Goal: Manage account settings

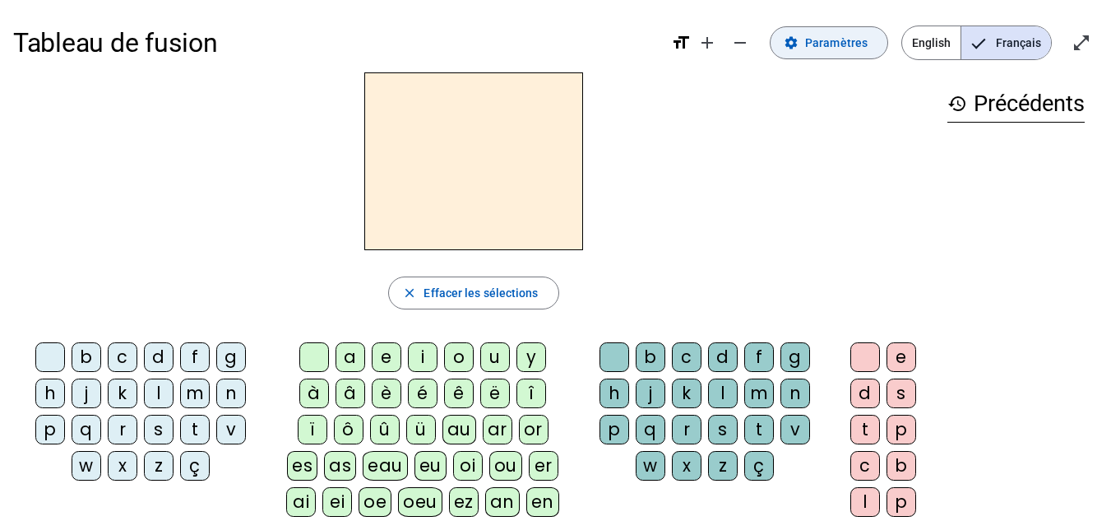
click at [820, 43] on span "Paramètres" at bounding box center [836, 43] width 63 height 20
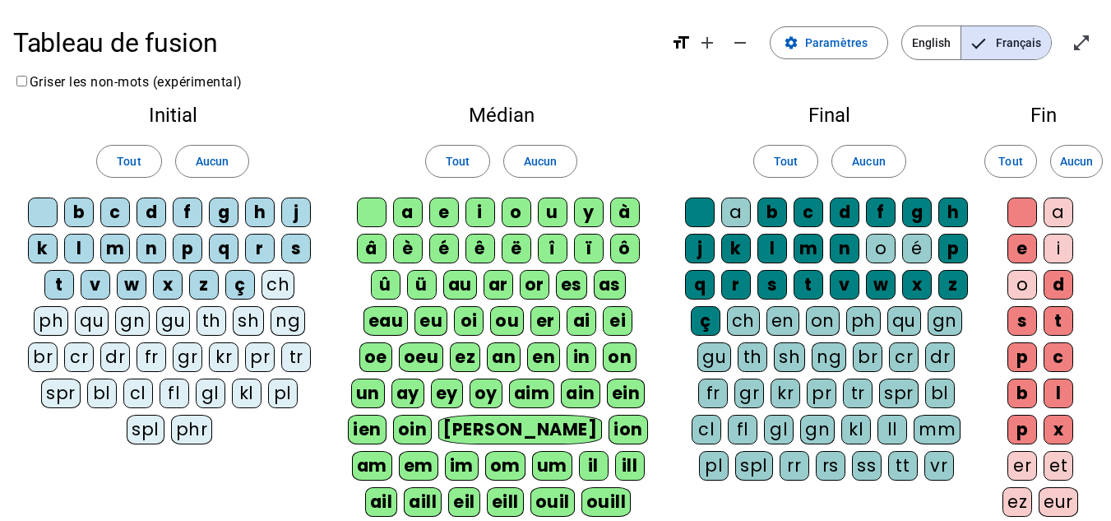
click at [135, 315] on div "gn" at bounding box center [132, 321] width 35 height 30
click at [464, 172] on span at bounding box center [457, 160] width 63 height 39
click at [558, 149] on span at bounding box center [540, 160] width 72 height 39
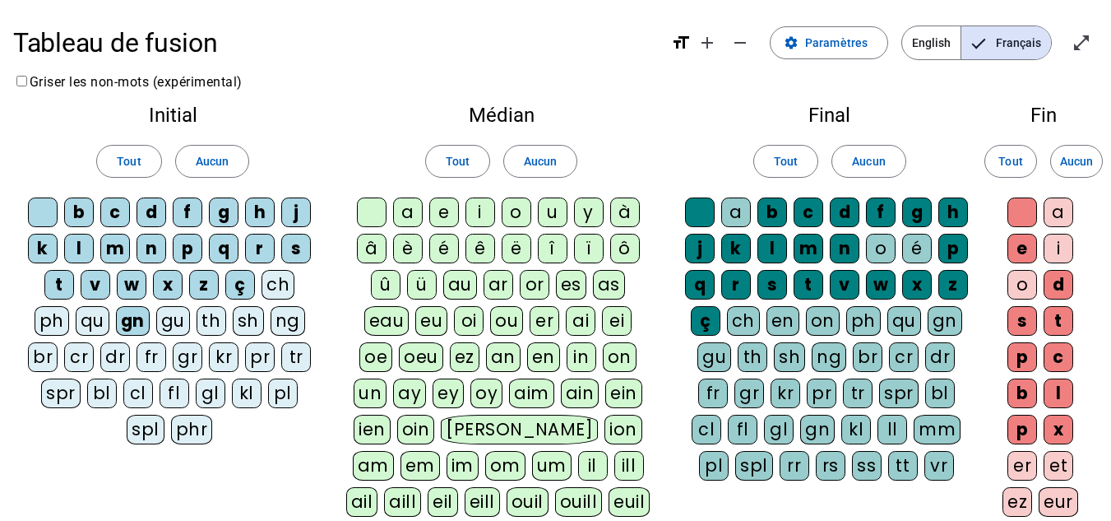
click at [380, 214] on div at bounding box center [372, 212] width 30 height 30
click at [430, 208] on div "e" at bounding box center [444, 212] width 30 height 30
click at [414, 214] on div "a" at bounding box center [408, 212] width 30 height 30
click at [416, 230] on letter-bubble "a" at bounding box center [411, 215] width 36 height 36
click at [394, 248] on div "è" at bounding box center [408, 249] width 30 height 30
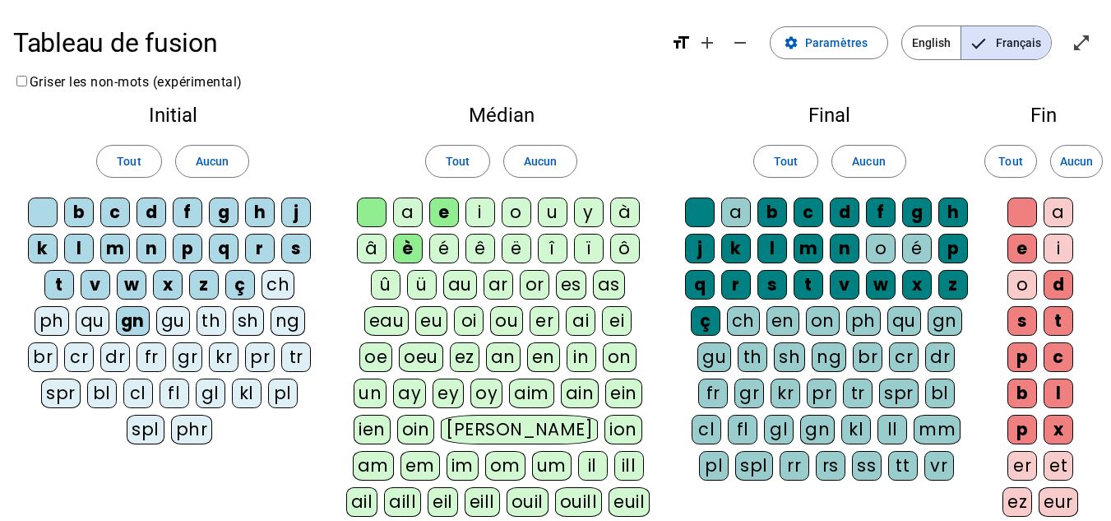
click at [369, 254] on div "â" at bounding box center [372, 249] width 30 height 30
drag, startPoint x: 403, startPoint y: 216, endPoint x: 393, endPoint y: 235, distance: 21.3
click at [404, 216] on div "a" at bounding box center [408, 212] width 30 height 30
click at [371, 276] on div "û" at bounding box center [386, 285] width 30 height 30
click at [409, 282] on div "ü" at bounding box center [422, 285] width 30 height 30
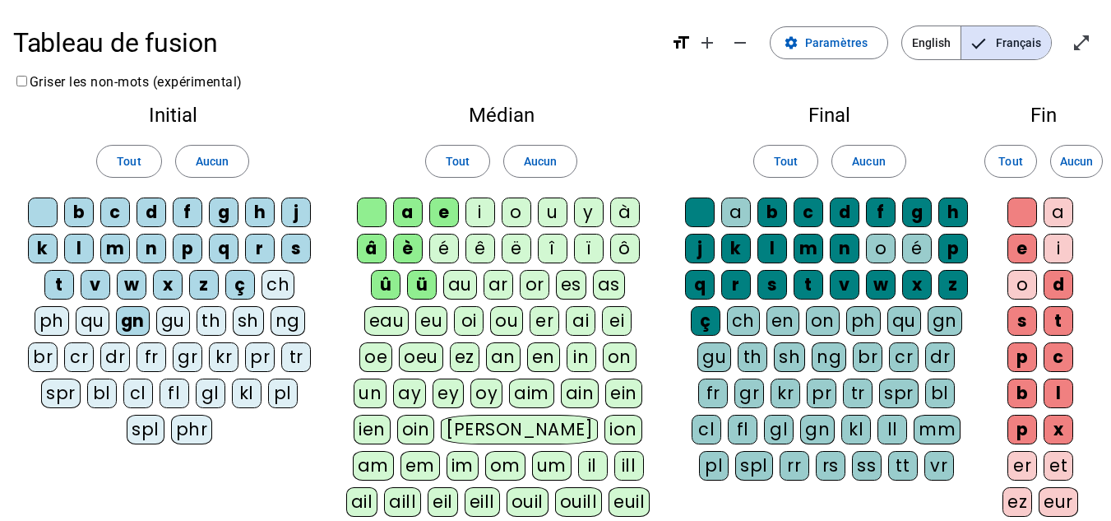
click at [443, 282] on div "au" at bounding box center [460, 285] width 34 height 30
click at [440, 251] on div "é" at bounding box center [444, 249] width 30 height 30
click at [472, 197] on div "i" at bounding box center [480, 212] width 30 height 30
click at [479, 243] on div "ê" at bounding box center [480, 249] width 30 height 30
click at [484, 279] on div "ar" at bounding box center [499, 285] width 30 height 30
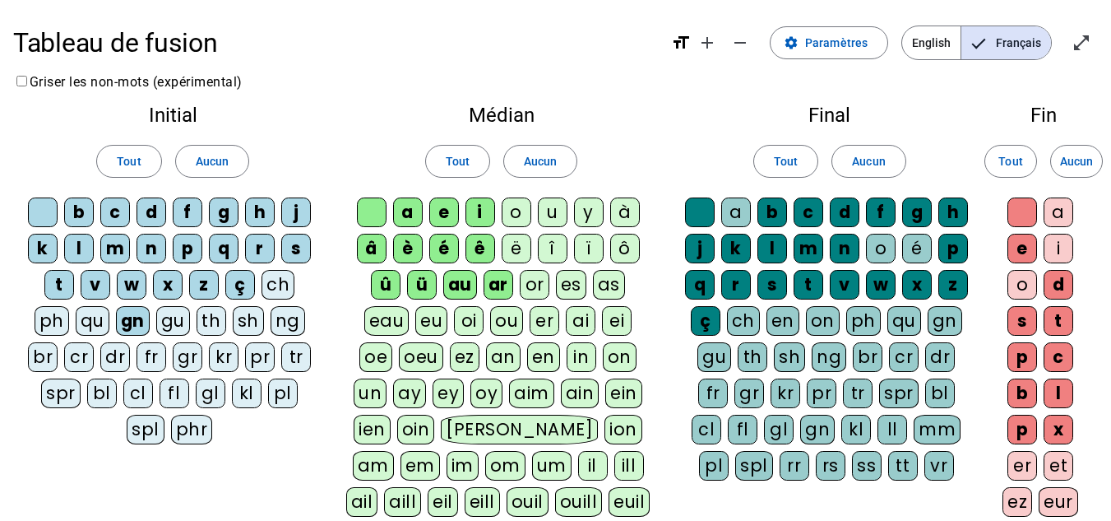
click at [556, 279] on div "es" at bounding box center [571, 285] width 30 height 30
drag, startPoint x: 520, startPoint y: 247, endPoint x: 513, endPoint y: 225, distance: 23.2
click at [520, 246] on div "ë" at bounding box center [517, 249] width 30 height 30
drag, startPoint x: 516, startPoint y: 210, endPoint x: 566, endPoint y: 197, distance: 51.7
click at [516, 210] on div "o" at bounding box center [517, 212] width 30 height 30
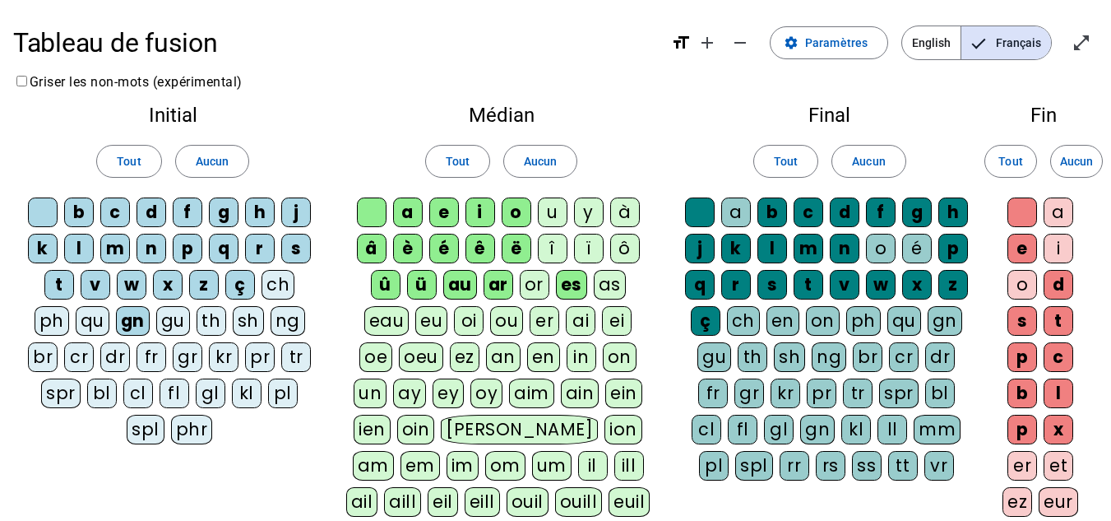
click at [558, 204] on div "u" at bounding box center [553, 212] width 30 height 30
click at [558, 248] on div "î" at bounding box center [553, 249] width 30 height 30
click at [535, 285] on div "or" at bounding box center [535, 285] width 30 height 30
click at [592, 248] on div "ï" at bounding box center [589, 249] width 30 height 30
click at [590, 217] on div "y" at bounding box center [589, 212] width 30 height 30
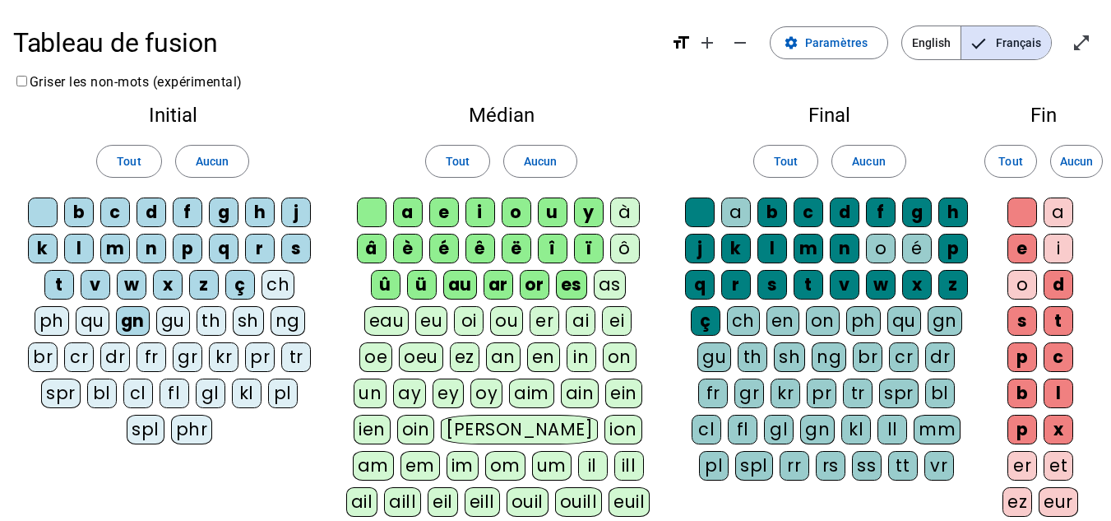
click at [615, 210] on div "à" at bounding box center [625, 212] width 30 height 30
drag, startPoint x: 627, startPoint y: 247, endPoint x: 628, endPoint y: 257, distance: 10.8
click at [627, 248] on div "ô" at bounding box center [625, 249] width 30 height 30
click at [614, 288] on div "as" at bounding box center [610, 285] width 32 height 30
click at [220, 164] on span "Aucun" at bounding box center [212, 161] width 33 height 20
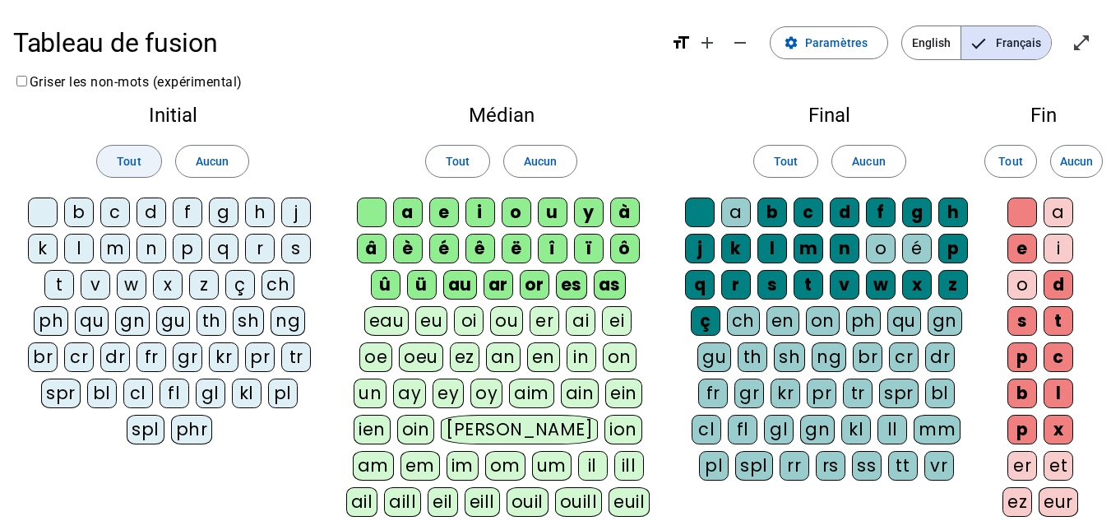
click at [122, 159] on span "Tout" at bounding box center [129, 161] width 24 height 20
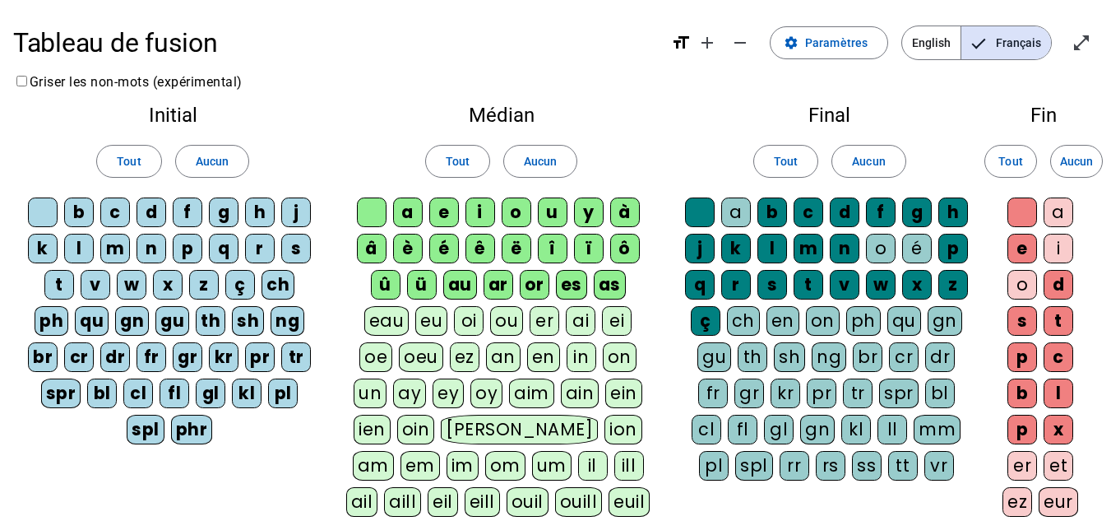
click at [58, 323] on div "ph" at bounding box center [52, 321] width 34 height 30
click at [48, 359] on div "br" at bounding box center [43, 357] width 30 height 30
click at [85, 357] on div "cr" at bounding box center [79, 357] width 30 height 30
click at [90, 331] on div "qu" at bounding box center [93, 321] width 34 height 30
click at [118, 355] on div "dr" at bounding box center [115, 357] width 30 height 30
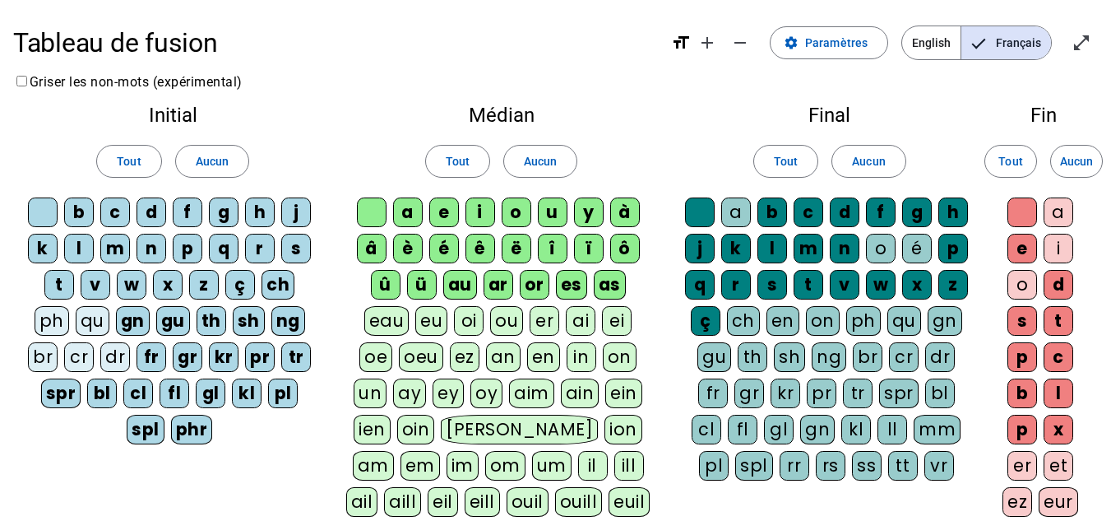
click at [134, 326] on div "gn" at bounding box center [133, 321] width 34 height 30
click at [155, 360] on div "fr" at bounding box center [152, 357] width 30 height 30
click at [170, 333] on div "gu" at bounding box center [173, 321] width 34 height 30
click at [193, 354] on div "gr" at bounding box center [188, 357] width 30 height 30
click at [204, 328] on div "th" at bounding box center [212, 321] width 30 height 30
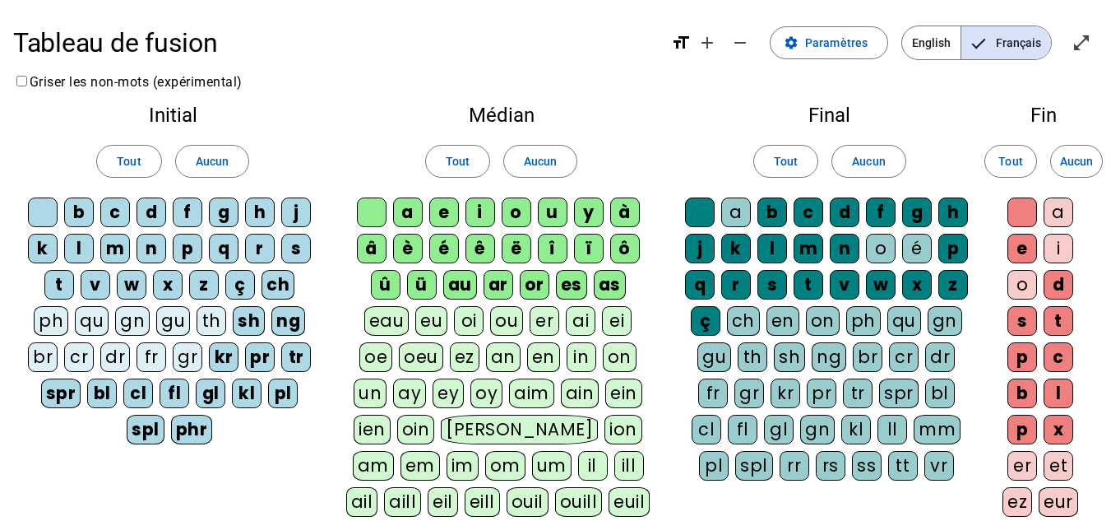
click at [230, 353] on div "kr" at bounding box center [224, 357] width 30 height 30
click at [251, 323] on div "sh" at bounding box center [249, 321] width 32 height 30
click at [293, 319] on div "ng" at bounding box center [288, 321] width 34 height 30
click at [254, 354] on div "pr" at bounding box center [260, 357] width 30 height 30
click at [303, 354] on div "tr" at bounding box center [296, 357] width 30 height 30
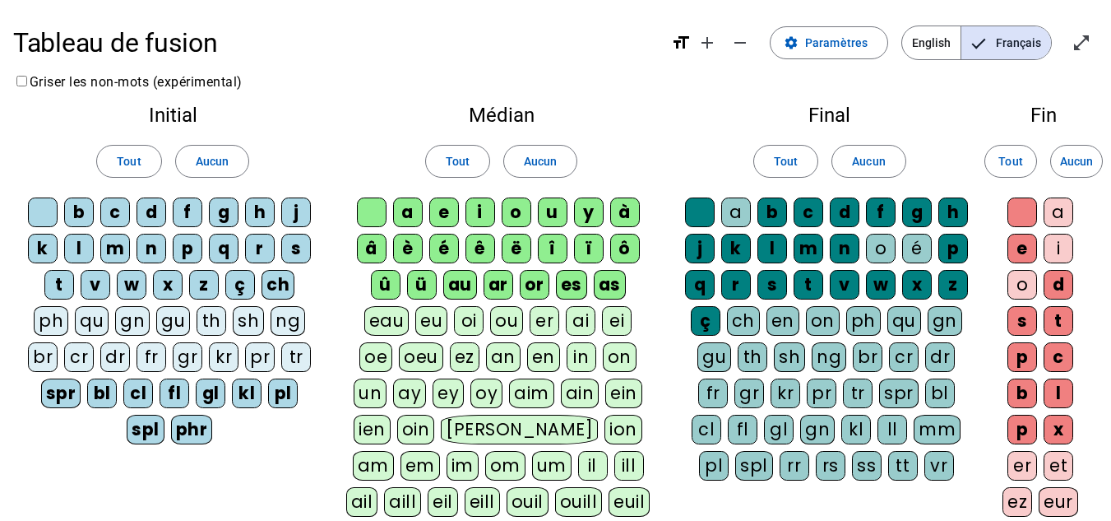
click at [289, 385] on div "pl" at bounding box center [283, 393] width 30 height 30
click at [256, 391] on div "kl" at bounding box center [247, 393] width 30 height 30
click at [213, 395] on div "gl" at bounding box center [211, 393] width 30 height 30
click at [167, 398] on div "fl" at bounding box center [175, 393] width 30 height 30
click at [139, 397] on div "cl" at bounding box center [138, 393] width 30 height 30
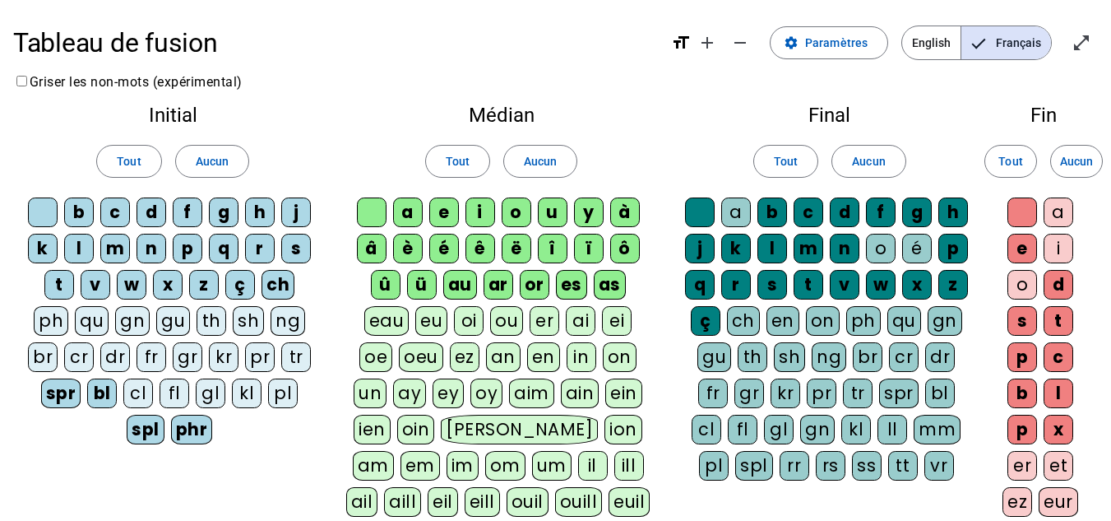
click at [97, 396] on div "bl" at bounding box center [102, 393] width 30 height 30
click at [55, 399] on div "spr" at bounding box center [61, 393] width 40 height 30
click at [149, 430] on div "spl" at bounding box center [146, 429] width 38 height 30
click at [183, 429] on div "phr" at bounding box center [192, 429] width 42 height 30
click at [743, 212] on div "a" at bounding box center [736, 212] width 30 height 30
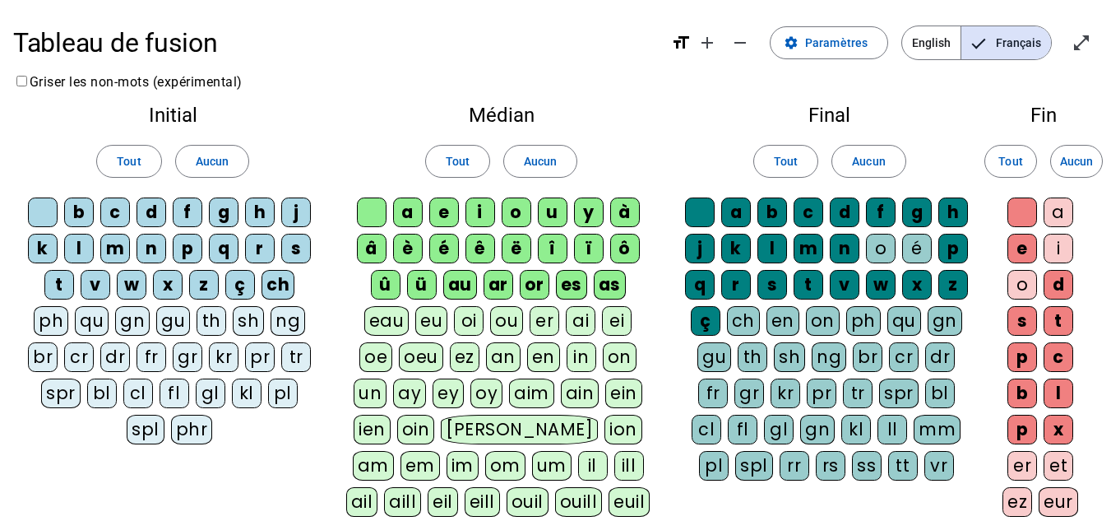
click at [879, 250] on div "o" at bounding box center [881, 249] width 30 height 30
click at [926, 252] on div "é" at bounding box center [917, 249] width 30 height 30
click at [744, 313] on div "ch" at bounding box center [743, 321] width 33 height 30
click at [95, 285] on div "v" at bounding box center [96, 285] width 30 height 30
click at [96, 292] on div "v" at bounding box center [96, 285] width 30 height 30
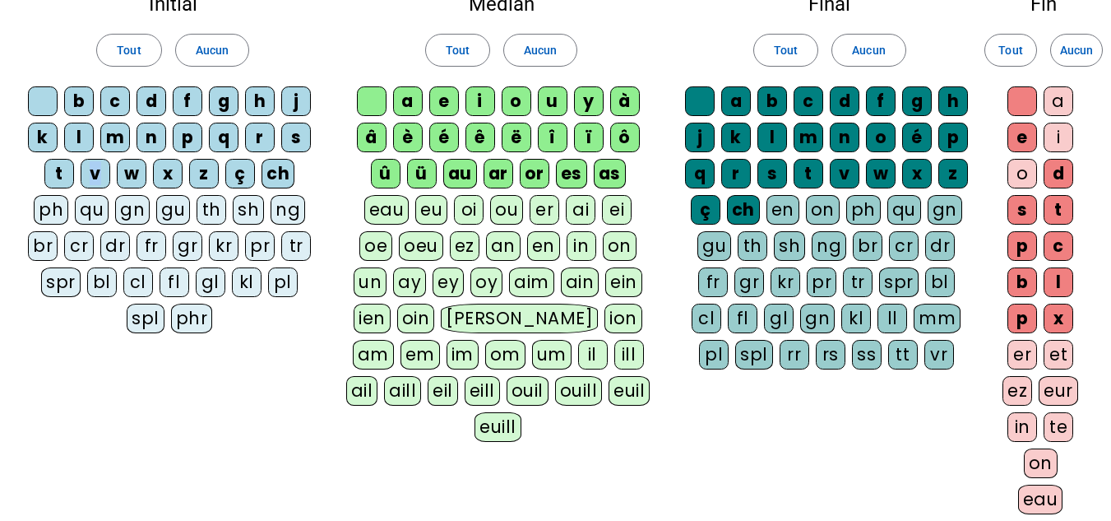
scroll to position [82, 0]
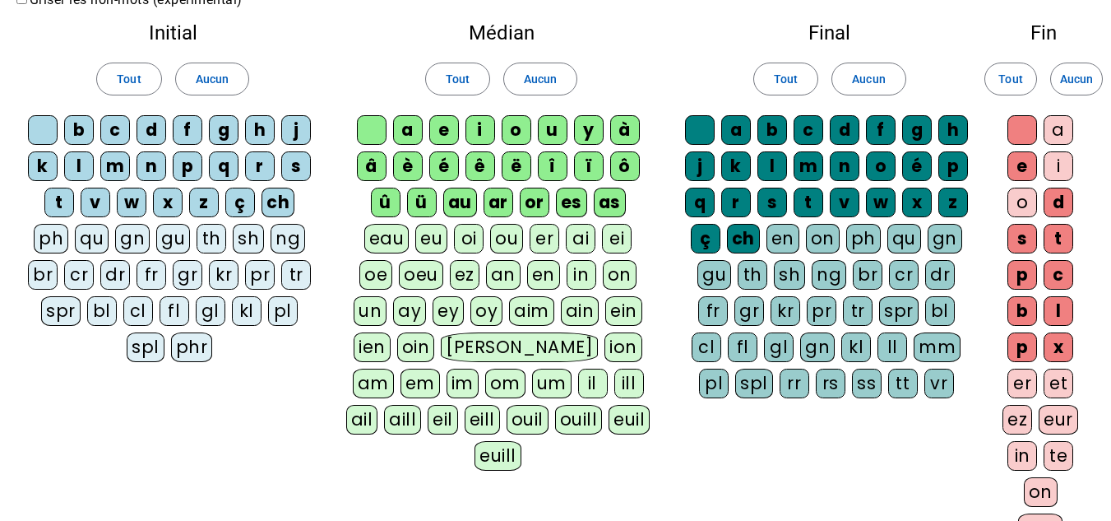
click at [507, 229] on div "ou" at bounding box center [506, 239] width 33 height 30
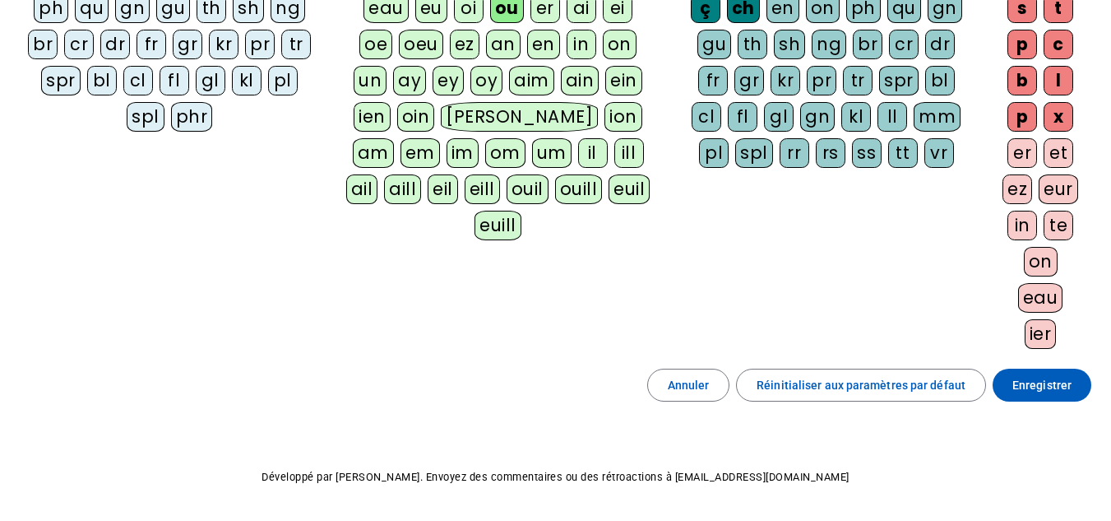
scroll to position [366, 0]
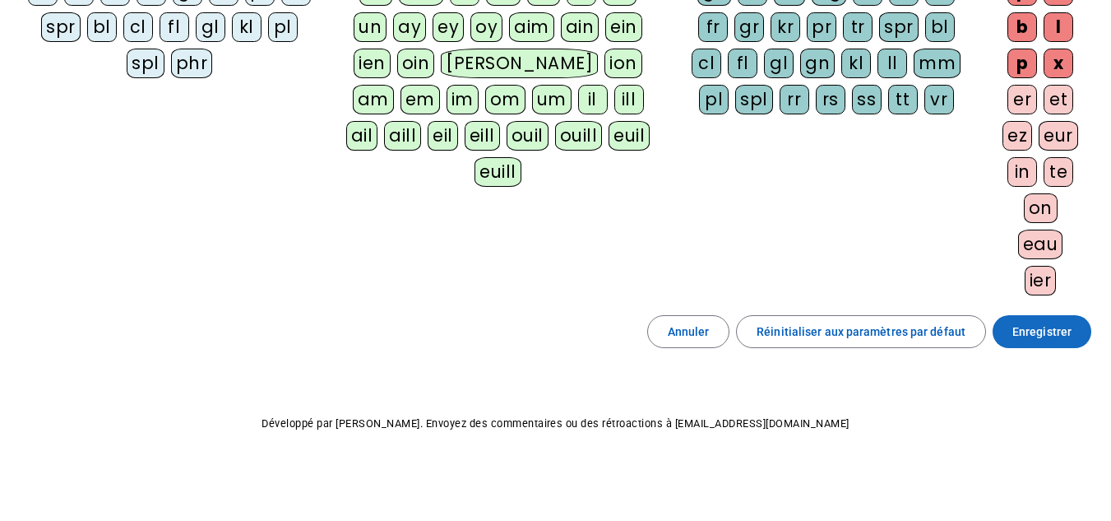
click at [1044, 336] on span "Enregistrer" at bounding box center [1041, 332] width 59 height 20
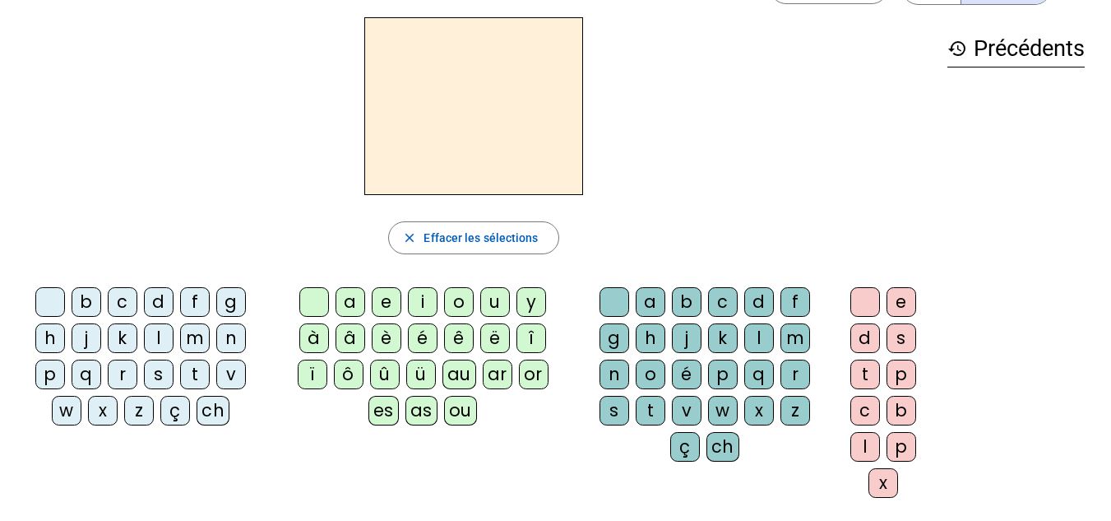
scroll to position [53, 0]
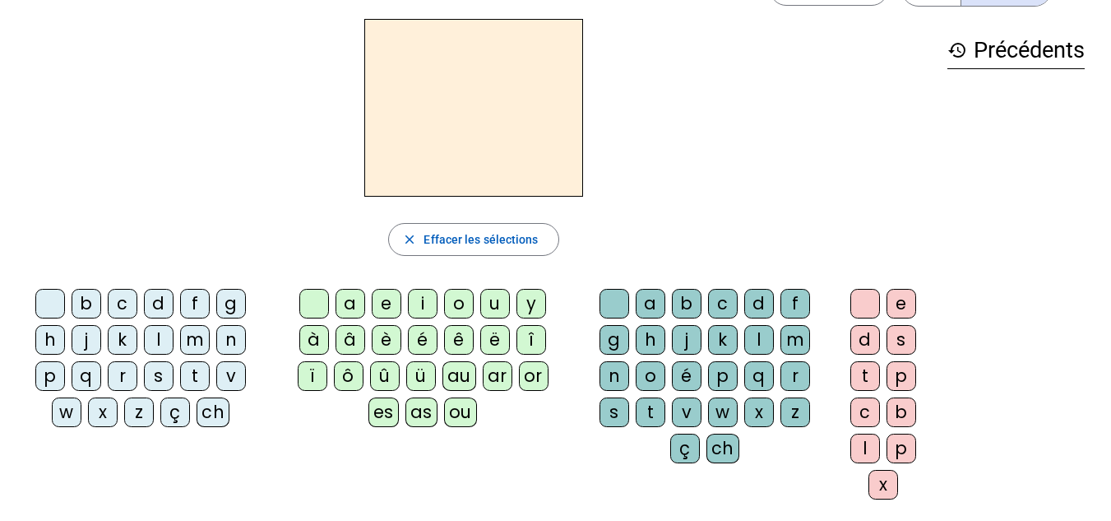
click at [237, 373] on div "v" at bounding box center [231, 376] width 30 height 30
click at [348, 299] on div "a" at bounding box center [351, 304] width 30 height 30
click at [728, 446] on div "ch" at bounding box center [722, 448] width 33 height 30
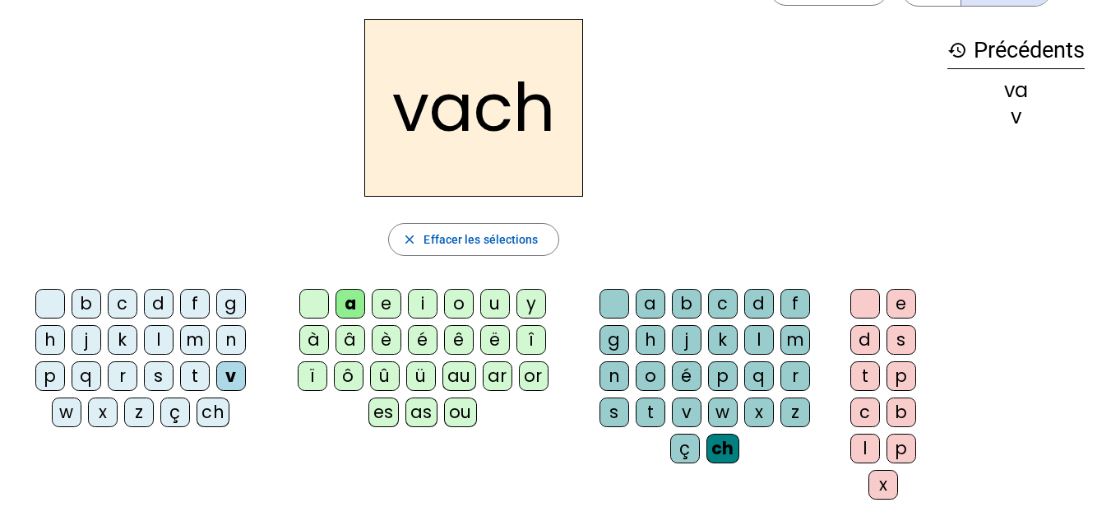
click at [908, 294] on div "e" at bounding box center [902, 304] width 30 height 30
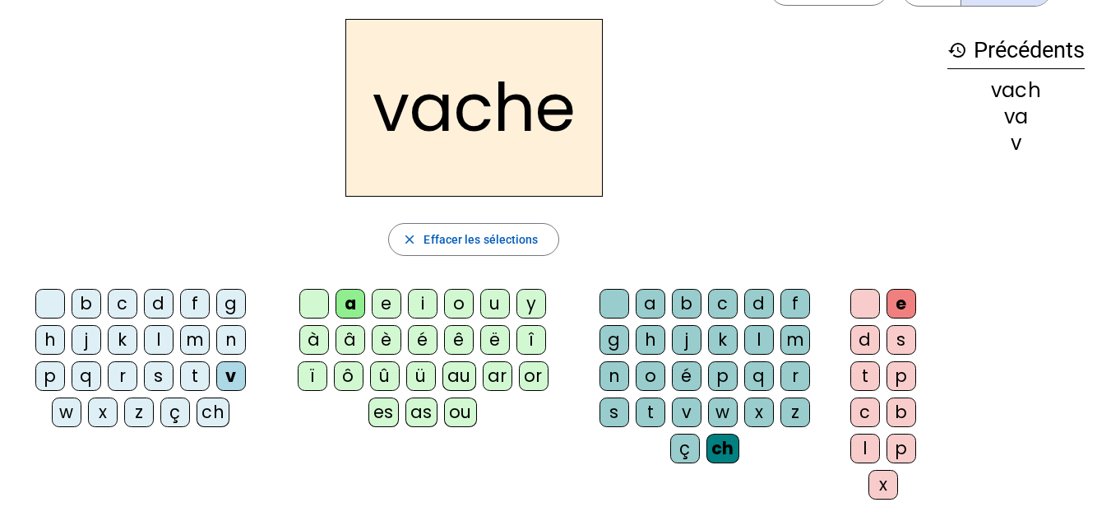
click at [54, 342] on div "h" at bounding box center [50, 340] width 30 height 30
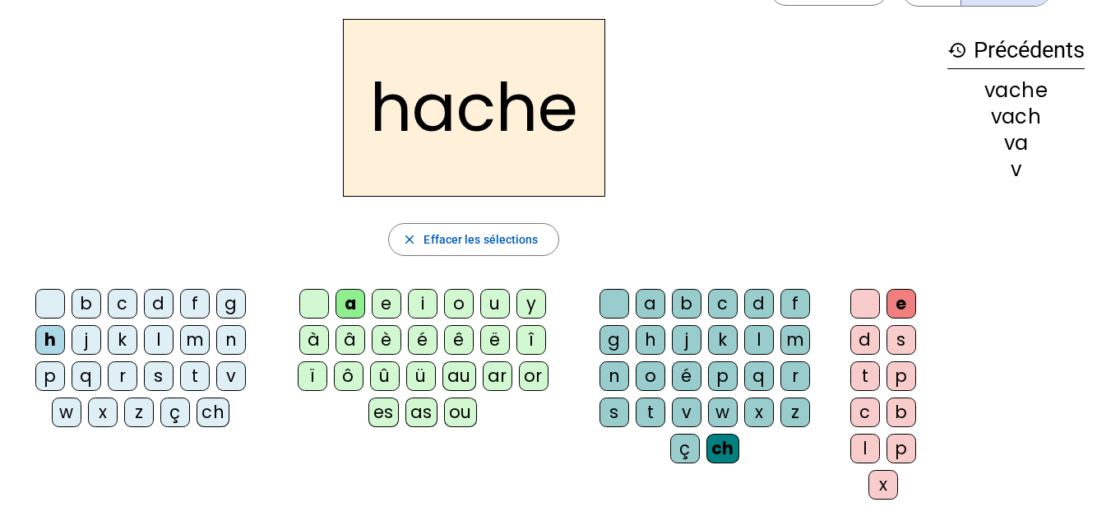
click at [164, 375] on div "s" at bounding box center [159, 376] width 30 height 30
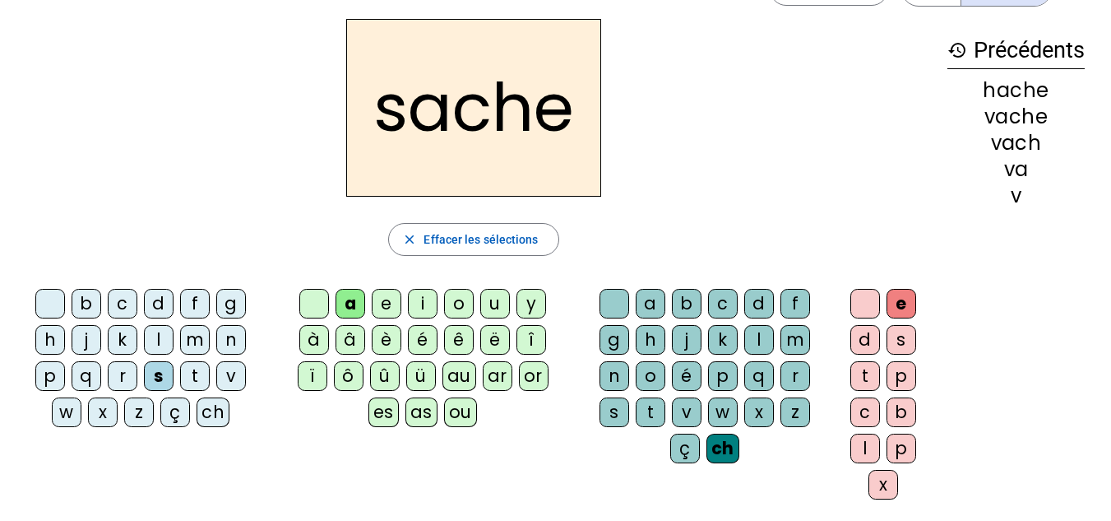
click at [188, 375] on div "t" at bounding box center [195, 376] width 30 height 30
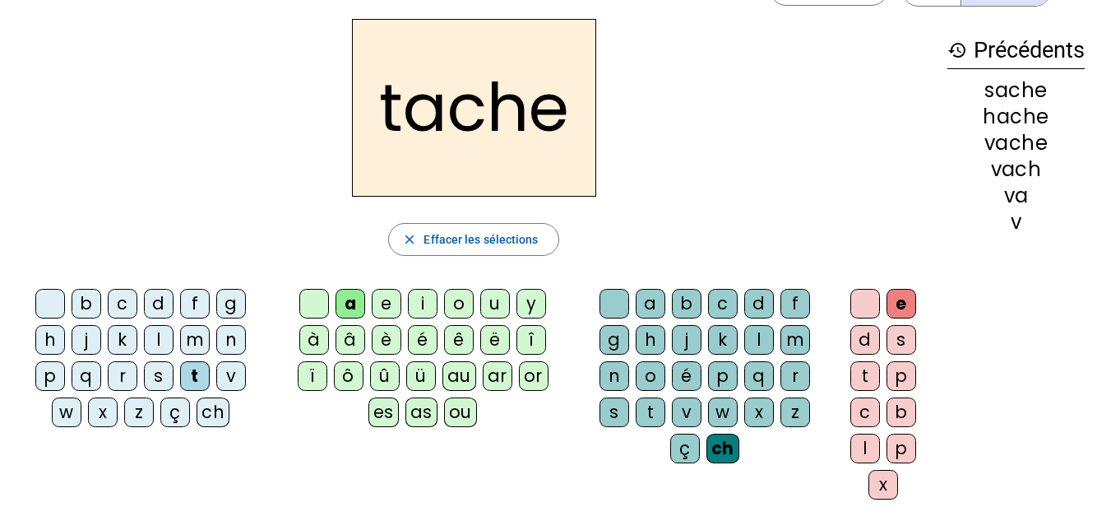
click at [466, 413] on div "ou" at bounding box center [460, 412] width 33 height 30
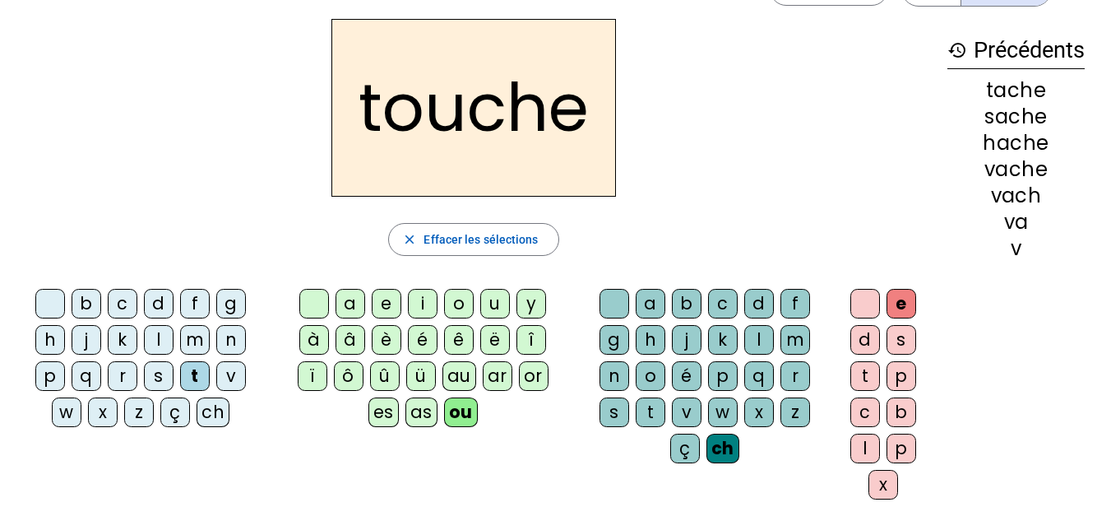
click at [204, 343] on div "m" at bounding box center [195, 340] width 30 height 30
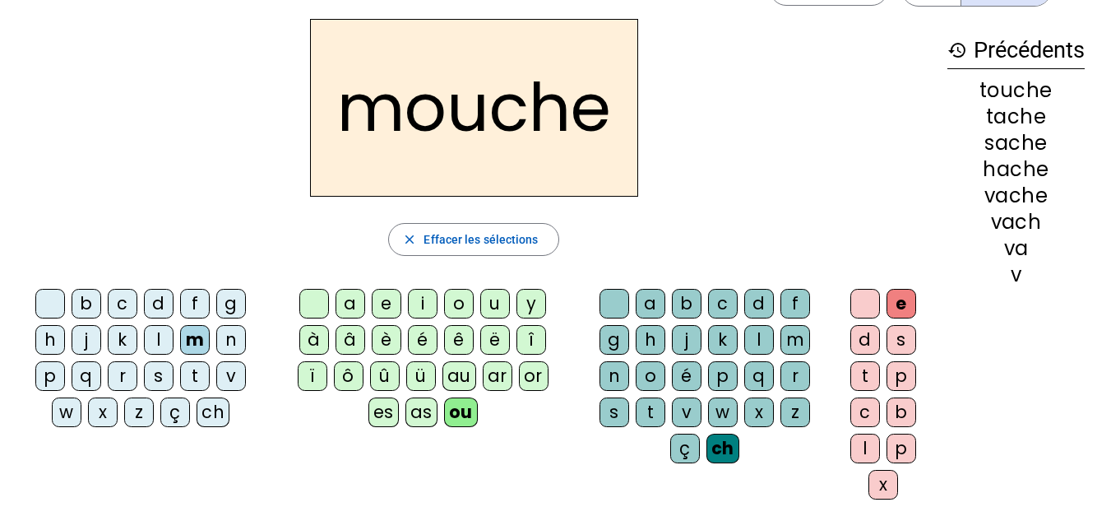
click at [132, 302] on div "c" at bounding box center [123, 304] width 30 height 30
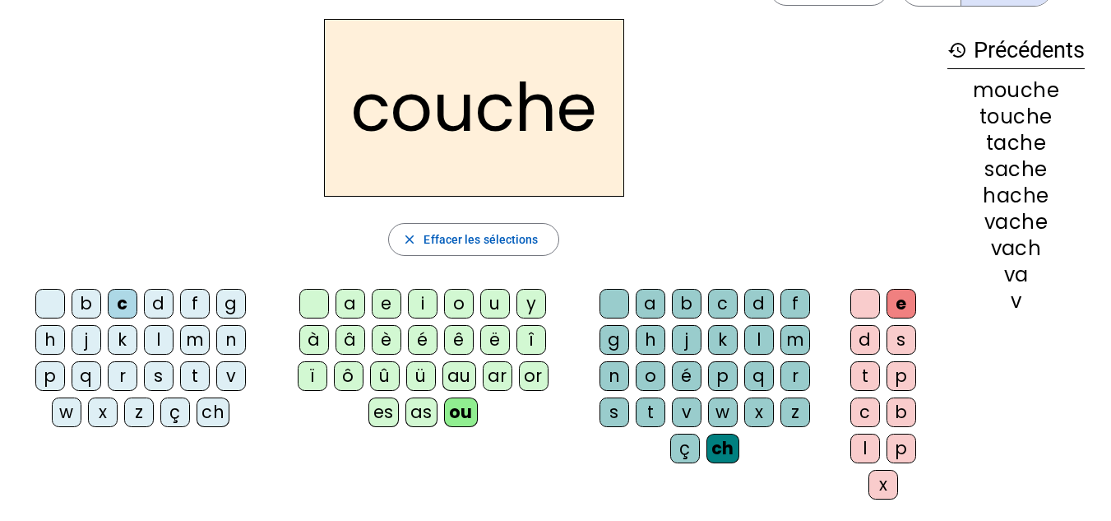
click at [456, 302] on div "o" at bounding box center [459, 304] width 30 height 30
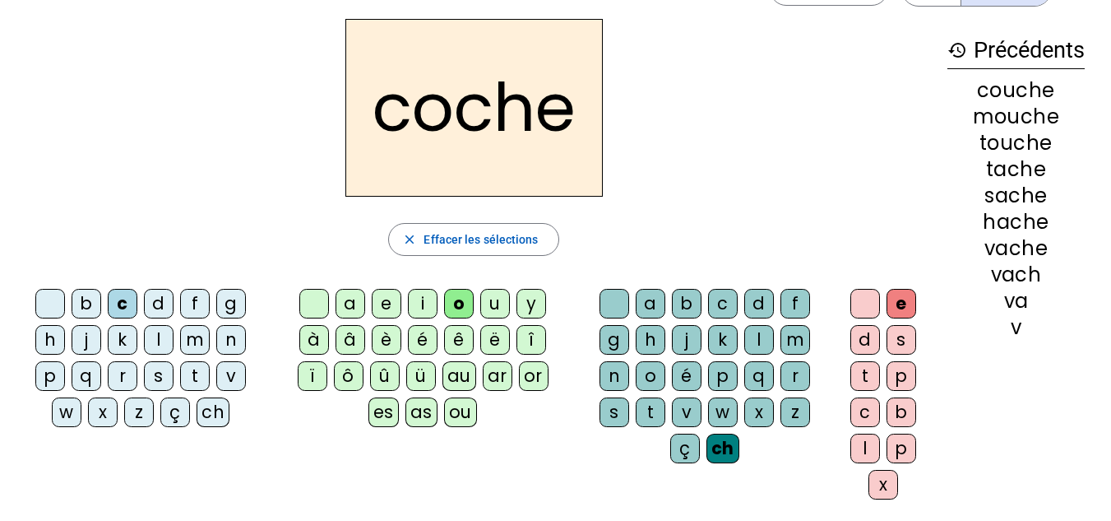
click at [353, 305] on div "a" at bounding box center [351, 304] width 30 height 30
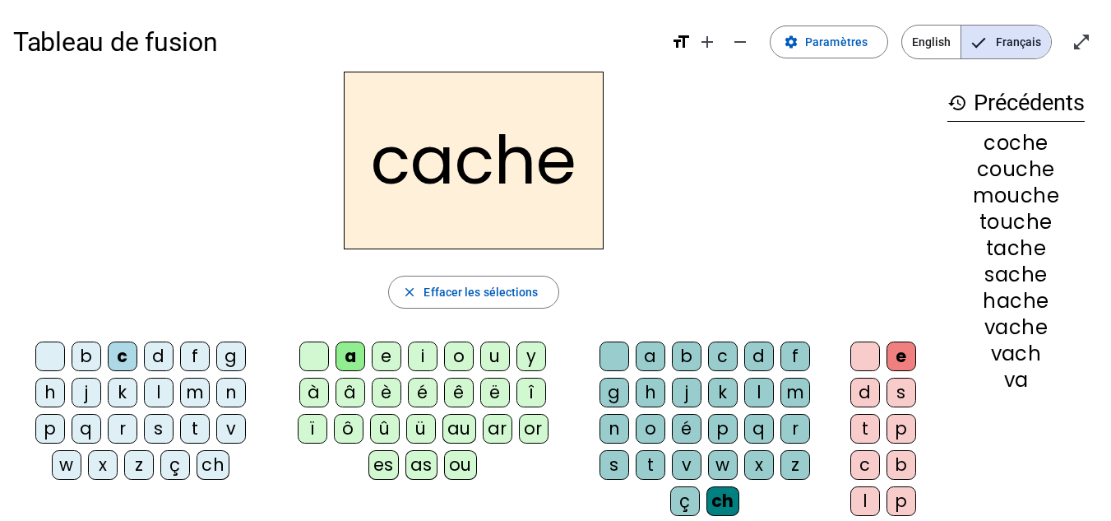
scroll to position [0, 0]
click at [415, 211] on h2 "cache" at bounding box center [474, 161] width 260 height 178
click at [346, 358] on div "a" at bounding box center [351, 357] width 30 height 30
click at [122, 350] on div "c" at bounding box center [123, 357] width 30 height 30
click at [732, 501] on div "ch" at bounding box center [722, 502] width 33 height 30
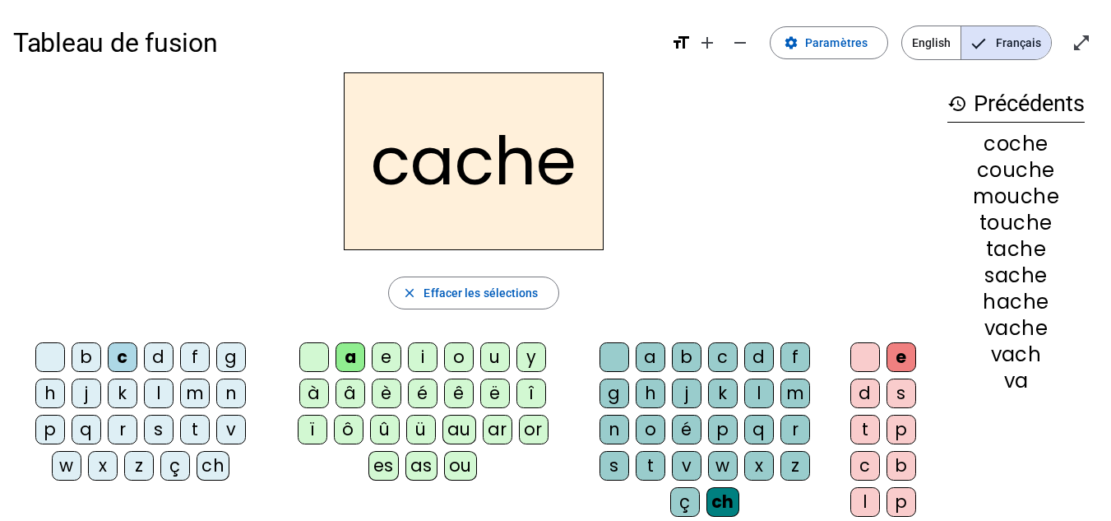
click at [904, 358] on div "e" at bounding box center [902, 357] width 30 height 30
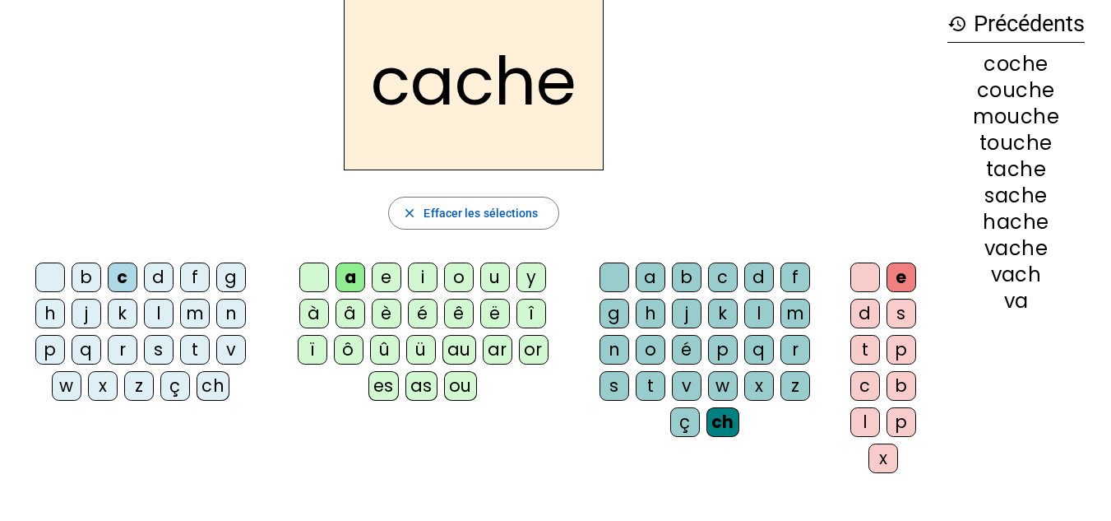
scroll to position [53, 0]
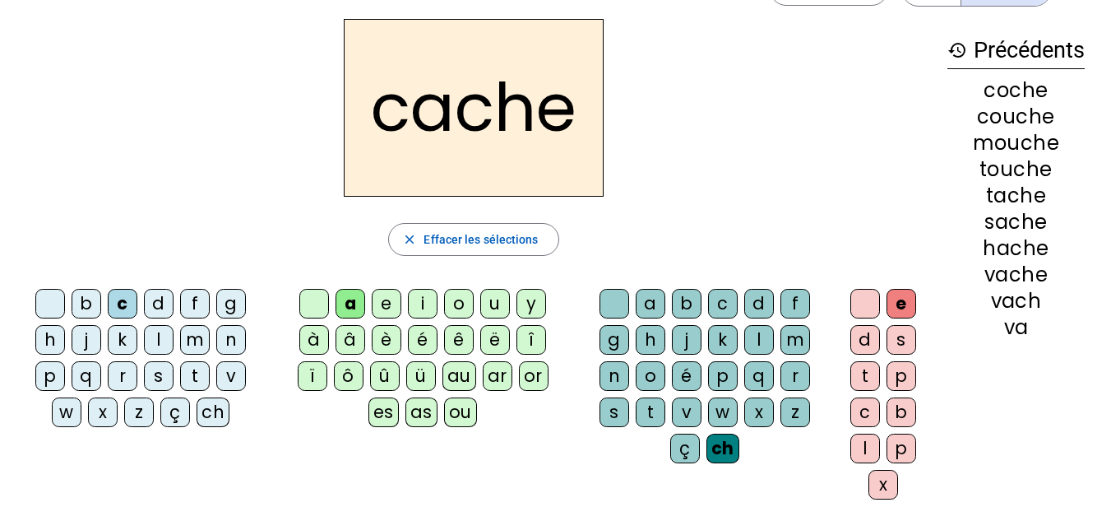
click at [49, 306] on div at bounding box center [50, 304] width 30 height 30
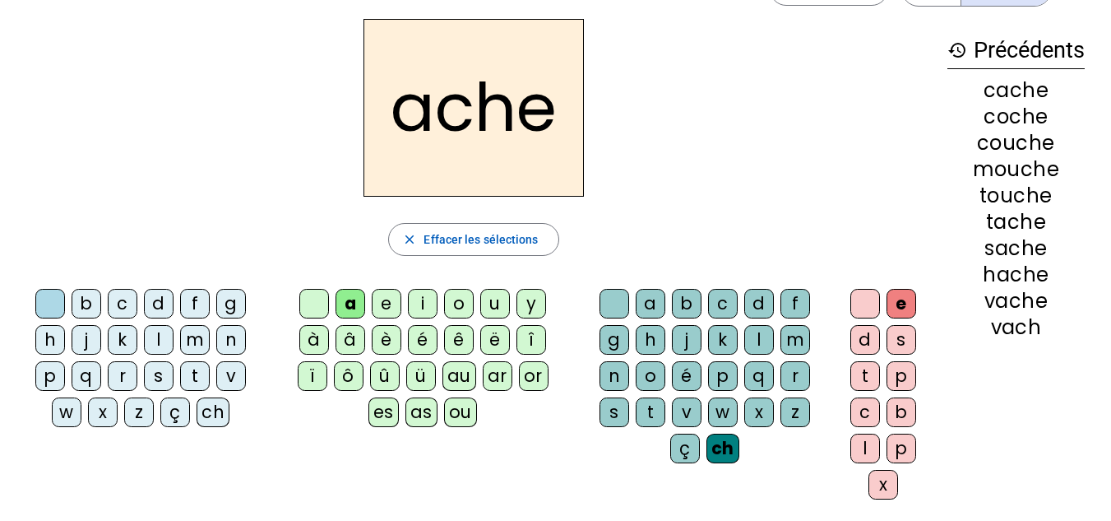
click at [308, 304] on div at bounding box center [314, 304] width 30 height 30
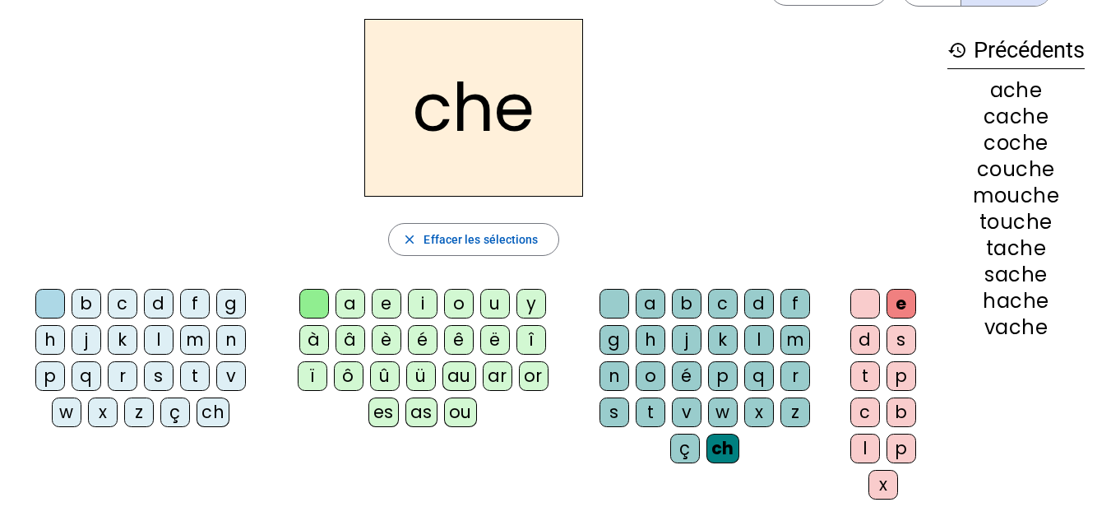
click at [618, 302] on div at bounding box center [615, 304] width 30 height 30
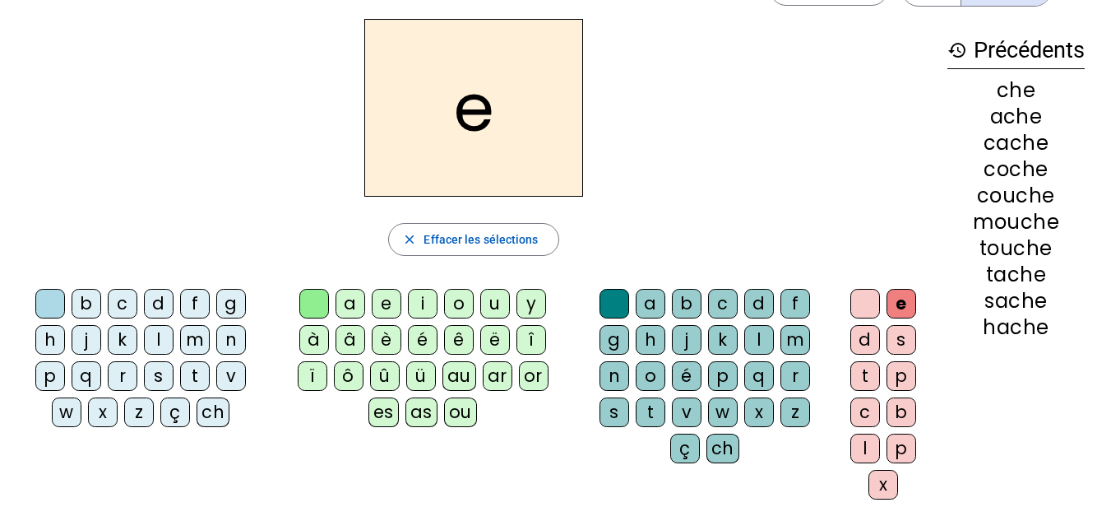
click at [867, 295] on div at bounding box center [865, 304] width 30 height 30
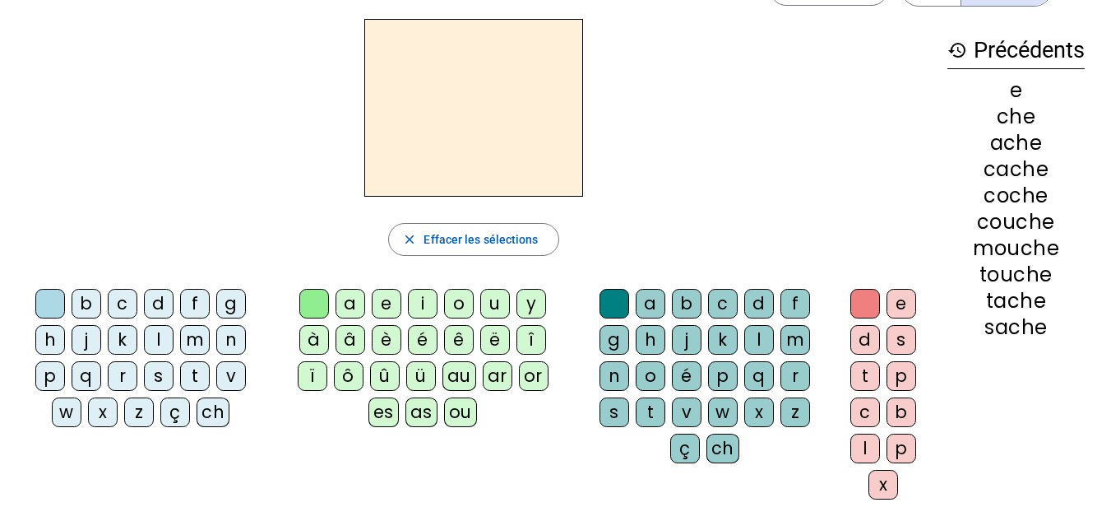
click at [790, 111] on div at bounding box center [473, 108] width 921 height 178
